Goal: Check status: Check status

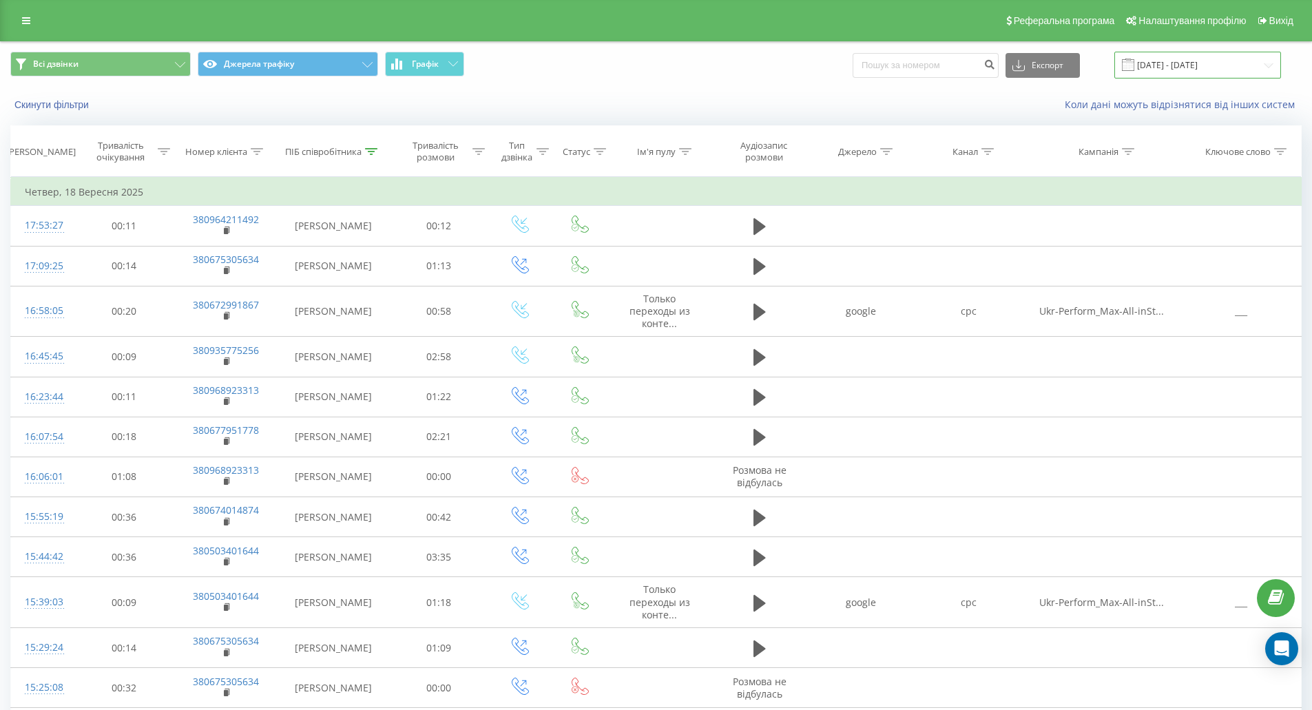
click at [1237, 63] on input "[DATE] - [DATE]" at bounding box center [1198, 65] width 167 height 27
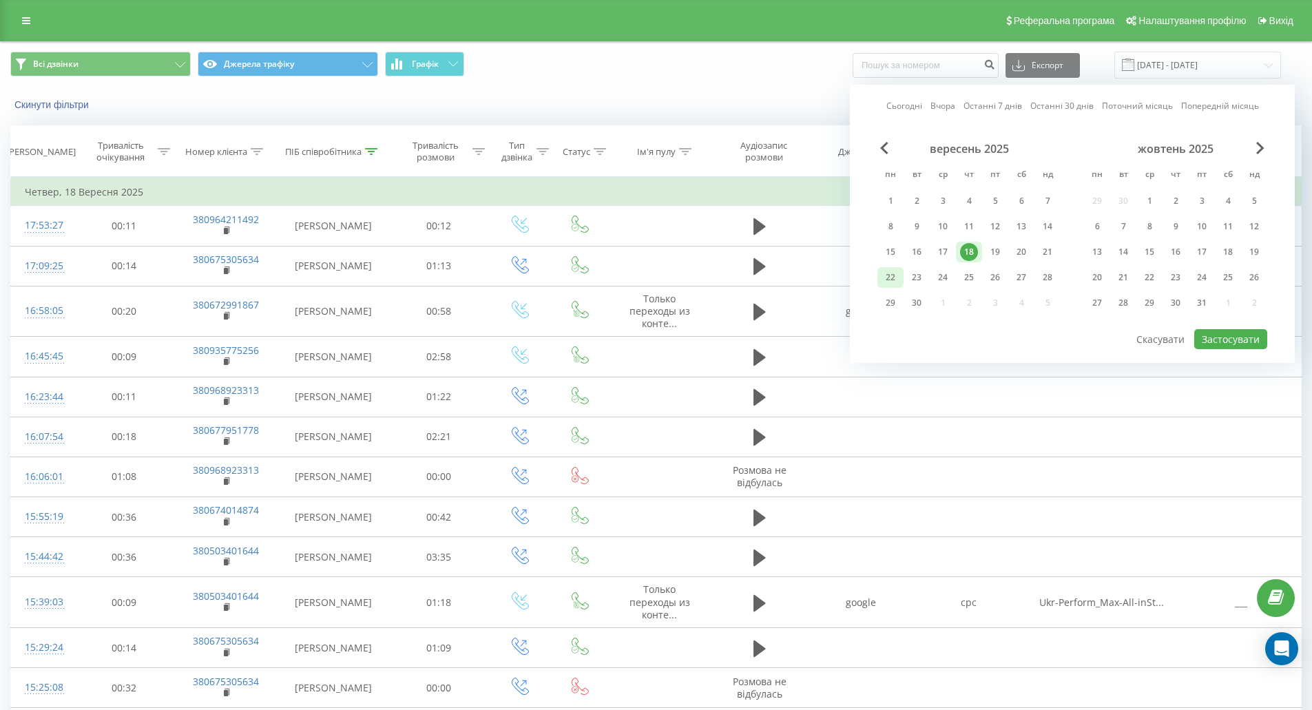
click at [895, 273] on div "22" at bounding box center [891, 278] width 18 height 18
click at [1219, 338] on button "Застосувати" at bounding box center [1231, 339] width 73 height 20
type input "[DATE] - [DATE]"
